Goal: Check status: Check status

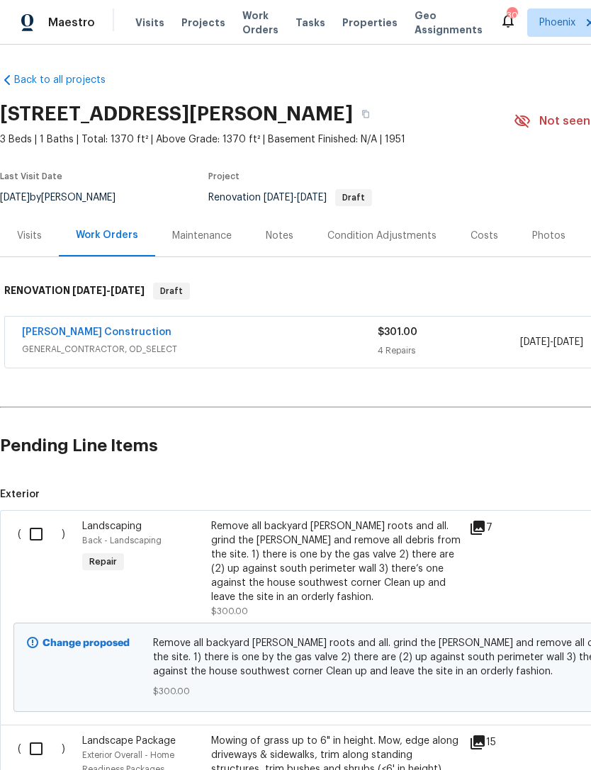
click at [84, 327] on link "[PERSON_NAME] Construction" at bounding box center [96, 332] width 149 height 10
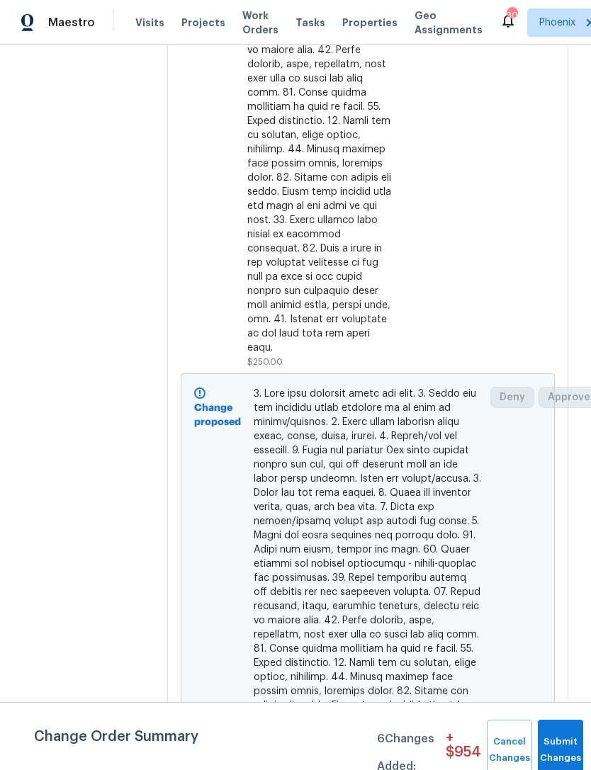
scroll to position [1777, 0]
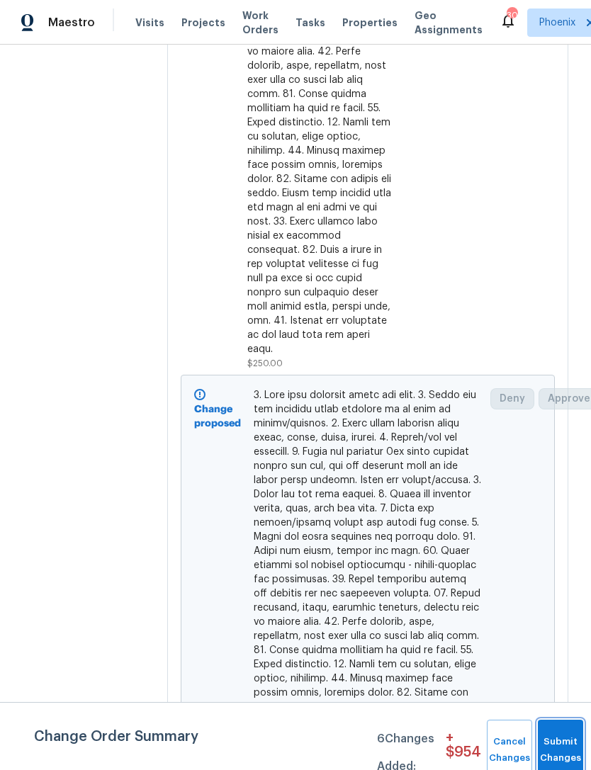
click at [558, 740] on button "Submit Changes" at bounding box center [559, 749] width 45 height 61
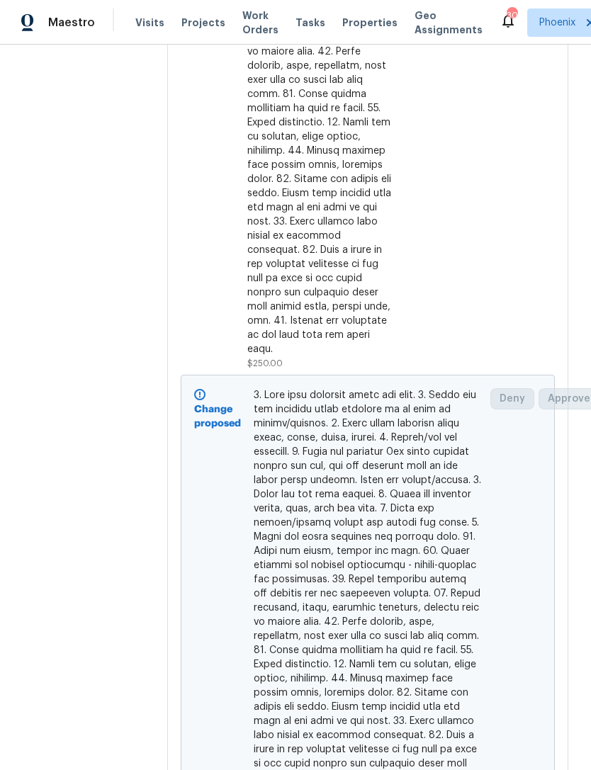
scroll to position [0, 0]
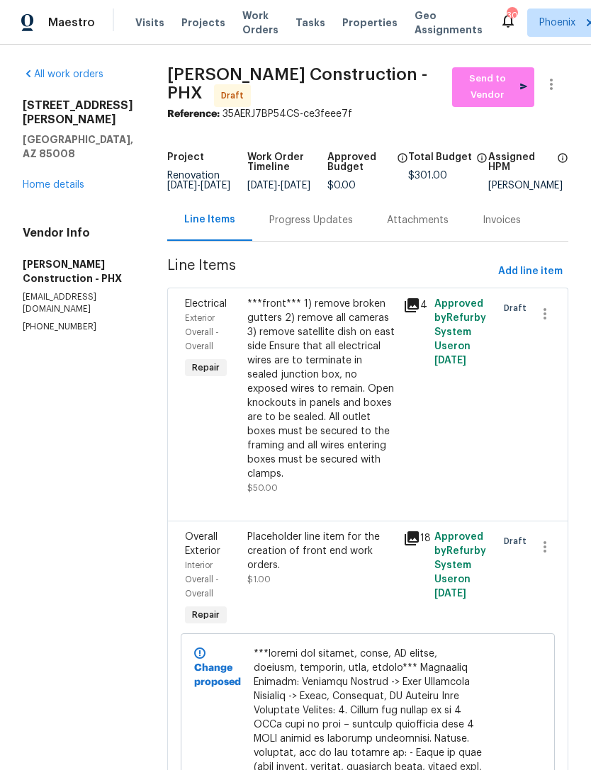
click at [75, 180] on link "Home details" at bounding box center [54, 185] width 62 height 10
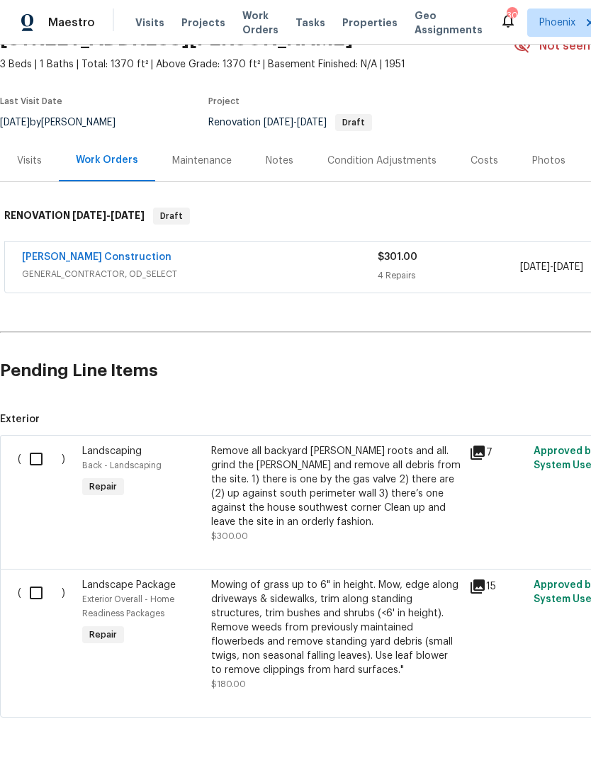
scroll to position [74, 0]
click at [76, 246] on div "Strasser Construction GENERAL_CONTRACTOR, OD_SELECT $301.00 4 Repairs 10/6/2025…" at bounding box center [400, 267] width 790 height 51
click at [91, 253] on link "[PERSON_NAME] Construction" at bounding box center [96, 258] width 149 height 10
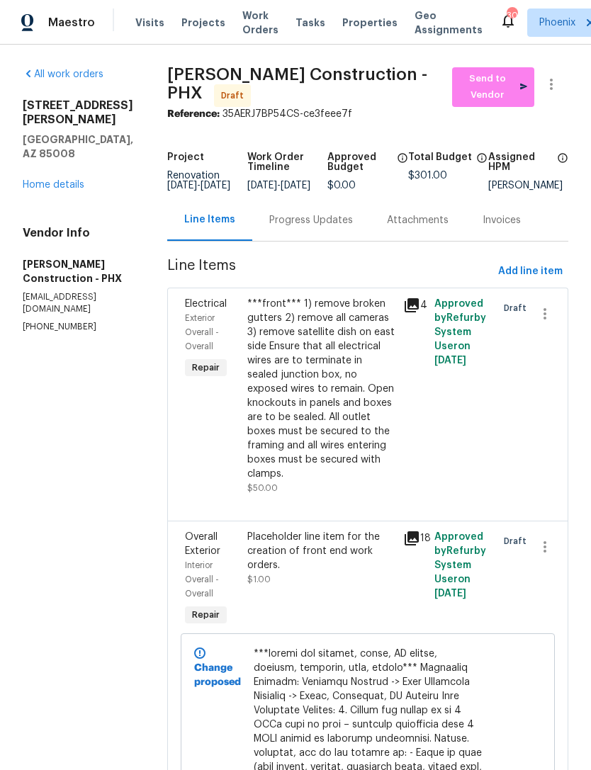
click at [55, 180] on link "Home details" at bounding box center [54, 185] width 62 height 10
